Goal: Transaction & Acquisition: Obtain resource

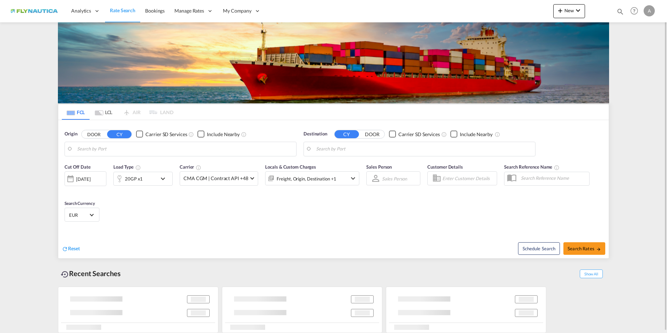
type input "[GEOGRAPHIC_DATA], [GEOGRAPHIC_DATA]"
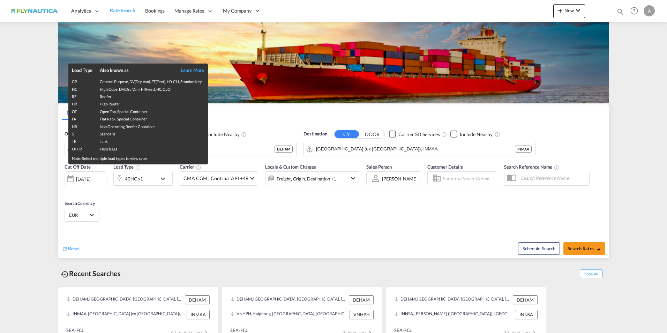
click at [165, 177] on div "Load Type Also known as Learn More GP General Purpose, DV(Dry Van), FT(Feet), H…" at bounding box center [333, 166] width 667 height 333
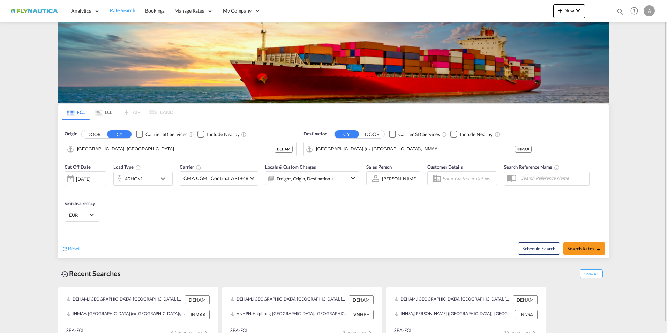
click at [163, 178] on md-icon "icon-chevron-down" at bounding box center [165, 178] width 12 height 8
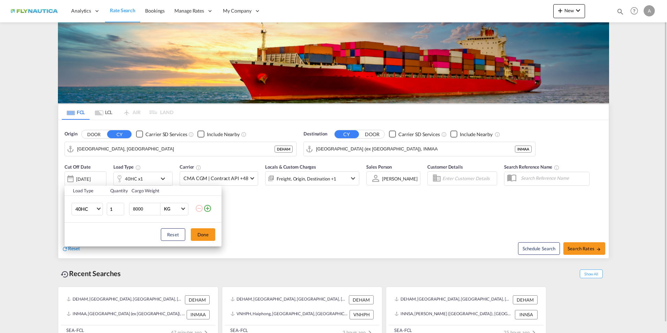
drag, startPoint x: 381, startPoint y: 147, endPoint x: 376, endPoint y: 148, distance: 5.3
click at [376, 147] on div "Load Type Quantity Cargo Weight 40HC 20GP 40GP 40HC 45HC 20RE 40RE 40HR 20OT 40…" at bounding box center [333, 166] width 667 height 333
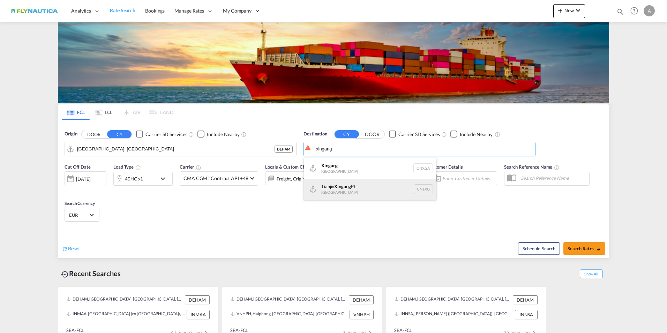
click at [330, 187] on div "Tianjin Xingang Pt China CNTXG" at bounding box center [370, 189] width 133 height 21
type input "Tianjin Xingang Pt, CNTXG"
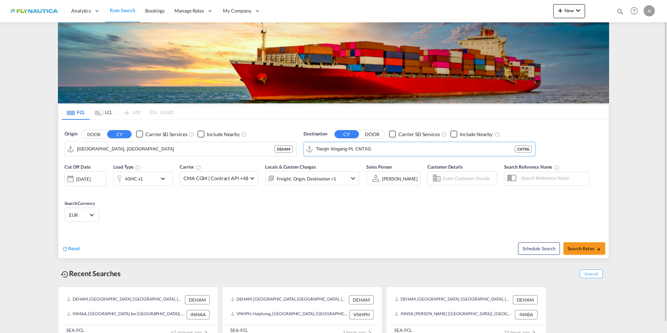
click at [109, 113] on md-tab-item "LCL" at bounding box center [104, 111] width 28 height 15
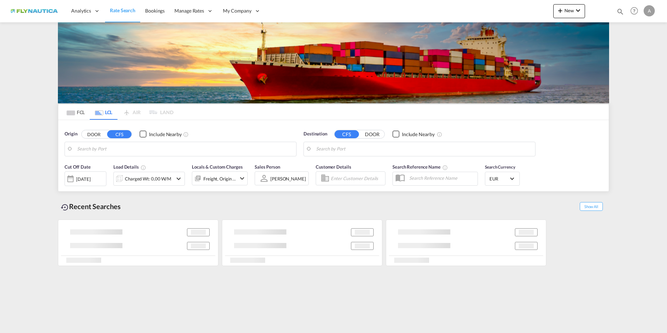
type input "[GEOGRAPHIC_DATA], [GEOGRAPHIC_DATA]"
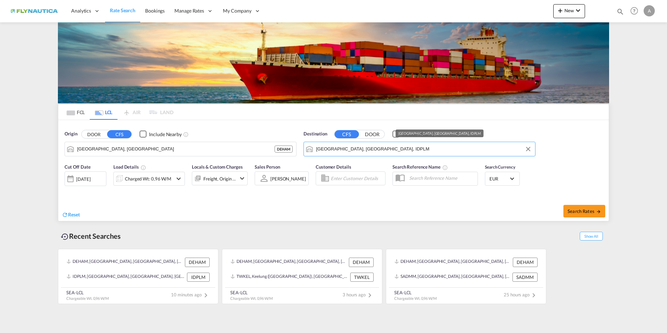
click at [385, 147] on input "[GEOGRAPHIC_DATA], [GEOGRAPHIC_DATA], IDPLM" at bounding box center [424, 149] width 216 height 10
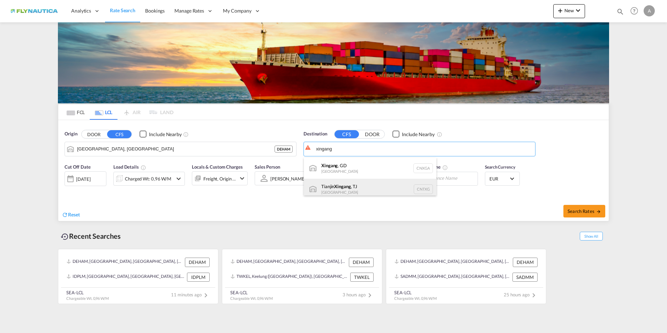
click at [341, 187] on div "Tianjin Xingang , TJ [GEOGRAPHIC_DATA] CNTXG" at bounding box center [370, 189] width 133 height 21
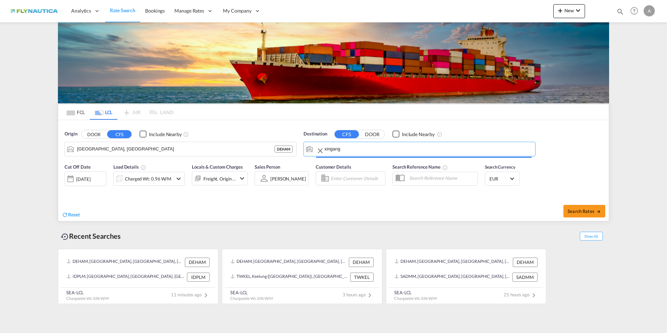
type input "Tianjin Xingang, TJ, CNTXG"
click at [310, 149] on md-icon "Tianjin Xingang, TJ, CNTXG" at bounding box center [309, 149] width 8 height 8
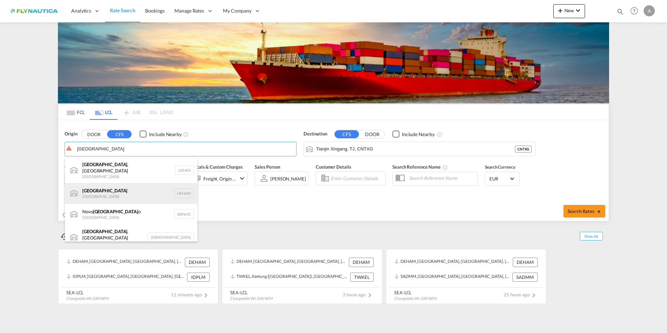
click at [100, 188] on div "[GEOGRAPHIC_DATA] [GEOGRAPHIC_DATA] DEHAM" at bounding box center [131, 193] width 133 height 21
type input "[GEOGRAPHIC_DATA], [GEOGRAPHIC_DATA]"
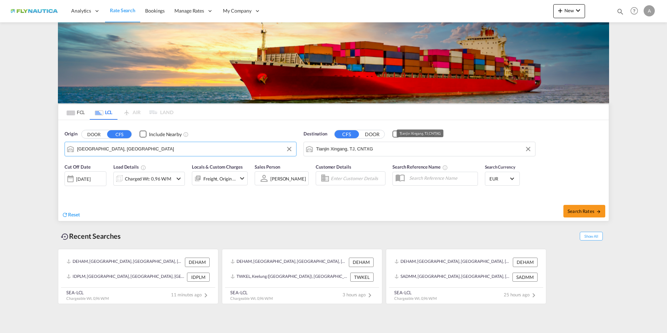
click at [380, 150] on input "Tianjin Xingang, TJ, CNTXG" at bounding box center [424, 149] width 216 height 10
click at [582, 210] on span "Search Rates" at bounding box center [585, 211] width 34 height 6
type input "DEHAM to CNTXG / [DATE]"
